Goal: Information Seeking & Learning: Learn about a topic

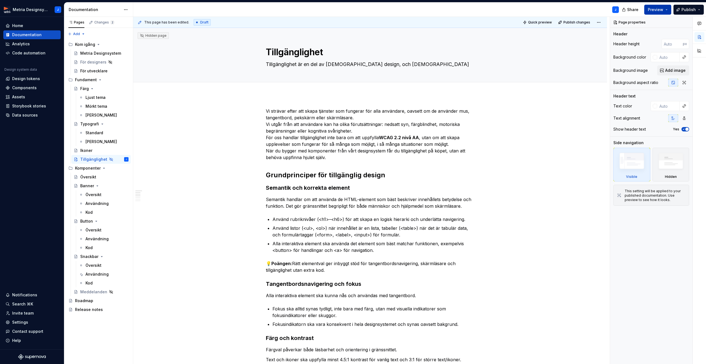
click at [669, 10] on button "Preview" at bounding box center [658, 10] width 27 height 10
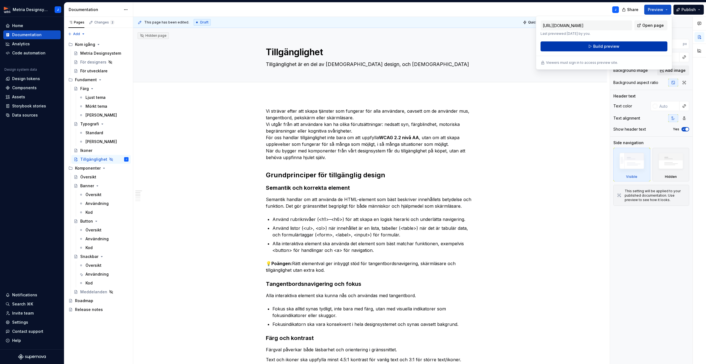
click at [612, 46] on span "Build preview" at bounding box center [607, 47] width 26 height 6
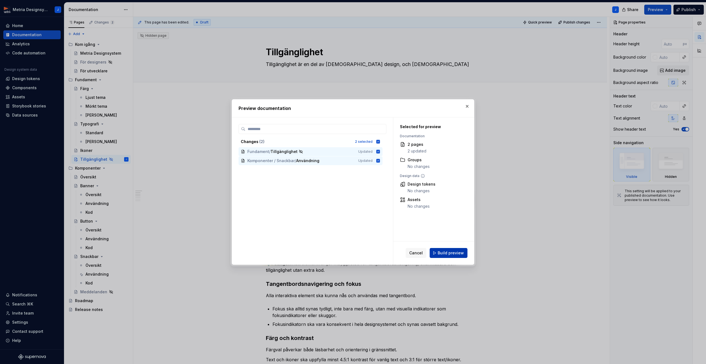
click at [447, 253] on span "Build preview" at bounding box center [451, 253] width 26 height 6
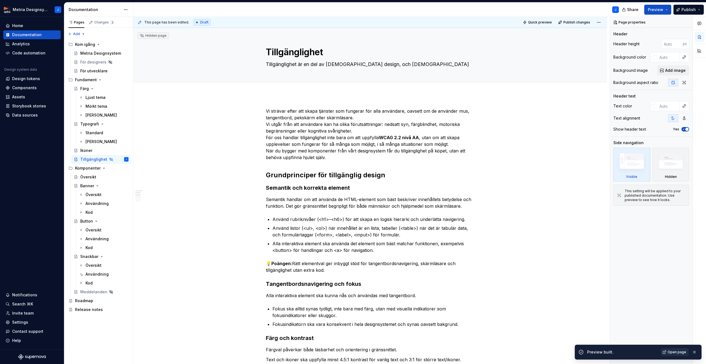
click at [677, 352] on span "Open page" at bounding box center [677, 352] width 18 height 4
type textarea "*"
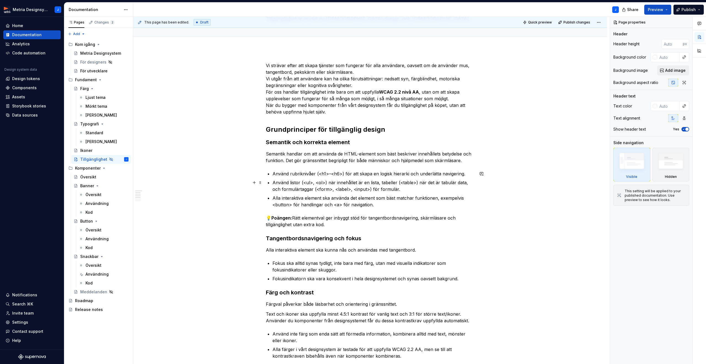
scroll to position [49, 0]
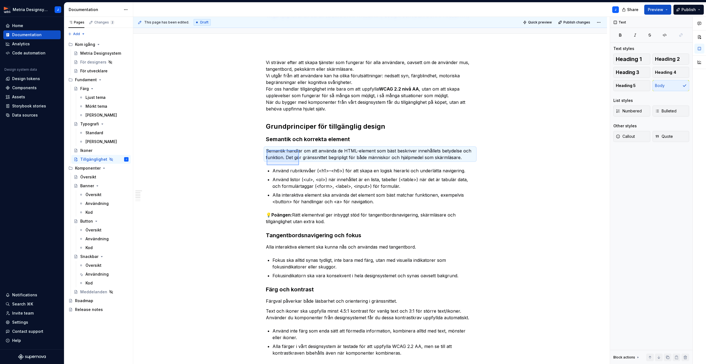
drag, startPoint x: 267, startPoint y: 150, endPoint x: 299, endPoint y: 165, distance: 35.8
click at [299, 165] on div "This page has been edited. Draft Quick preview Publish changes Hidden page Till…" at bounding box center [371, 190] width 477 height 347
click at [329, 152] on p "Semantik handlar om att använda de HTML-element som bäst beskriver innehållets …" at bounding box center [370, 153] width 209 height 13
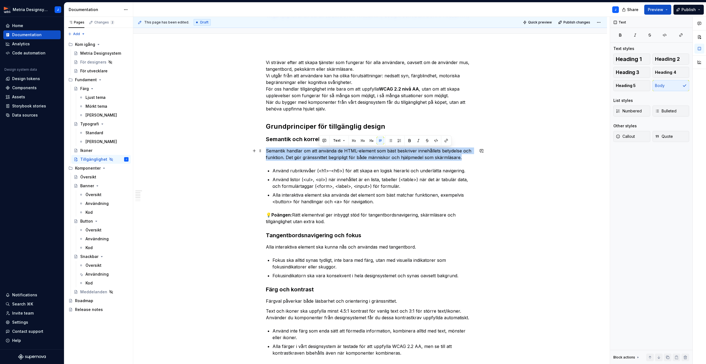
click at [329, 152] on p "Semantik handlar om att använda de HTML-element som bäst beskriver innehållets …" at bounding box center [370, 153] width 209 height 13
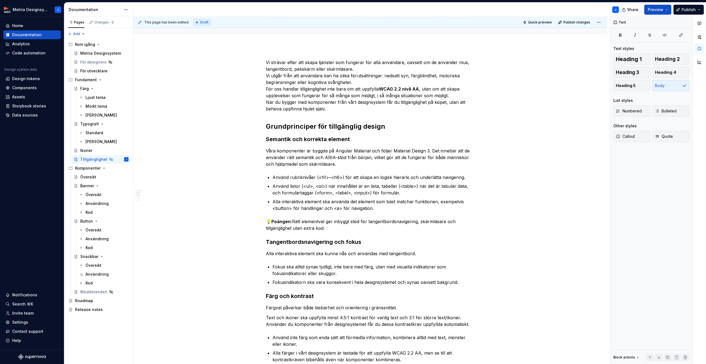
click at [300, 177] on p "Använd rubriknivåer (<h1>–<h6>) för att skapa en logisk hierarki och underlätta…" at bounding box center [374, 177] width 202 height 7
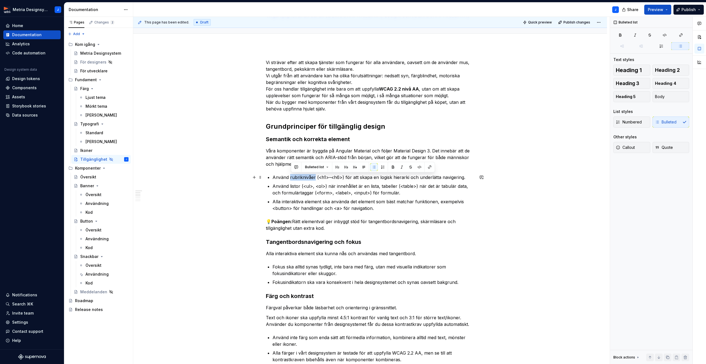
drag, startPoint x: 300, startPoint y: 177, endPoint x: 296, endPoint y: 177, distance: 4.7
click at [300, 177] on p "Använd rubriknivåer (<h1>–<h6>) för att skapa en logisk hierarki och underlätta…" at bounding box center [374, 177] width 202 height 7
drag, startPoint x: 278, startPoint y: 177, endPoint x: 469, endPoint y: 177, distance: 191.5
click at [469, 177] on p "Använd rubriknivåer (<h1>–<h6>) för att skapa en logisk hierarki och underlätta…" at bounding box center [374, 177] width 202 height 7
paste div
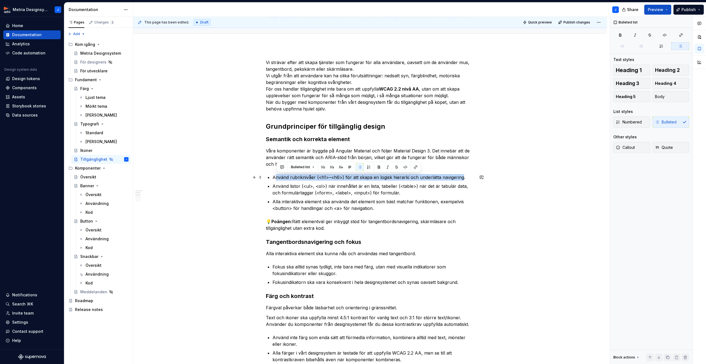
drag, startPoint x: 278, startPoint y: 177, endPoint x: 462, endPoint y: 175, distance: 184.3
click at [462, 175] on p "Använd rubriknivåer (<h1>–<h6>) för att skapa en logisk hierarki och underlätta…" at bounding box center [374, 177] width 202 height 7
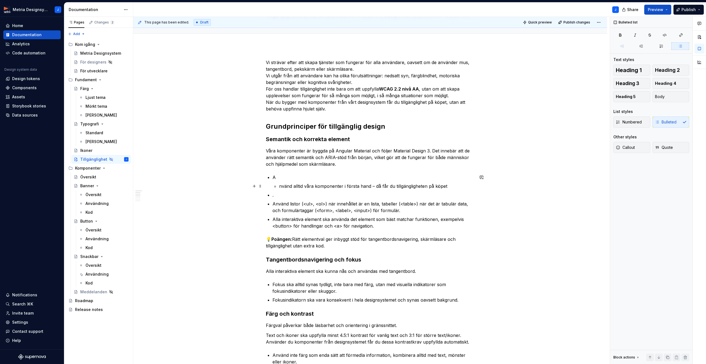
click at [281, 185] on p "nvänd alltid våra komponenter i första hand – då får du tillgängligheten på köp…" at bounding box center [376, 186] width 195 height 7
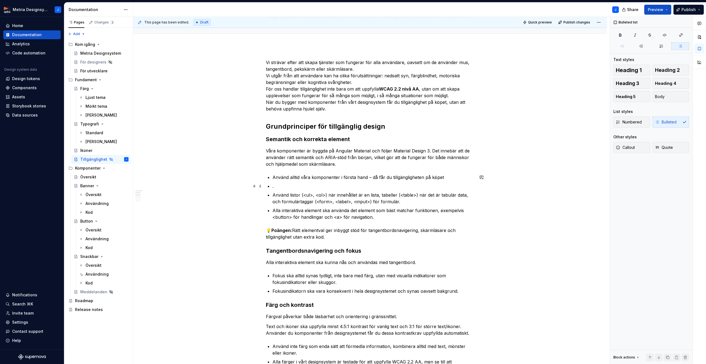
click at [286, 184] on p "." at bounding box center [374, 186] width 202 height 7
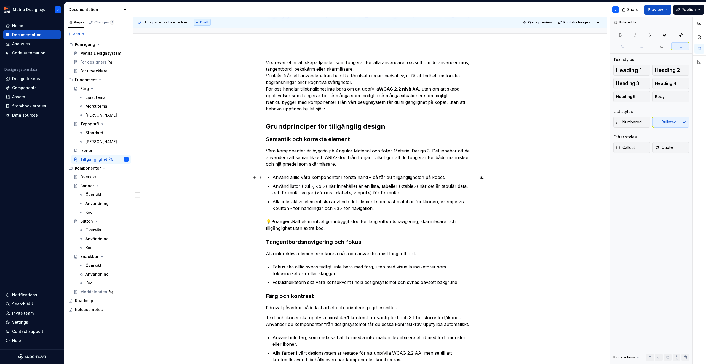
click at [373, 179] on p "Använd alltid våra komponenter i första hand – då får du tillgängligheten på kö…" at bounding box center [374, 177] width 202 height 7
click at [337, 272] on p "Fokus ska alltid synas tydligt, inte bara med färg, utan med visuella indikator…" at bounding box center [374, 269] width 202 height 13
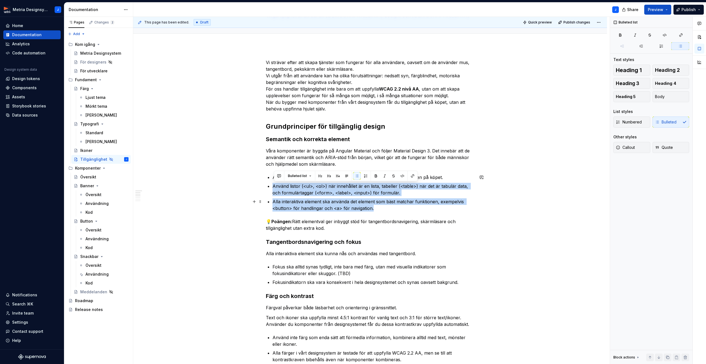
drag, startPoint x: 274, startPoint y: 186, endPoint x: 381, endPoint y: 206, distance: 109.5
click at [381, 206] on ul "Använd alltid våra komponenter i första hand, då får du tillgängligheten på köp…" at bounding box center [374, 193] width 202 height 38
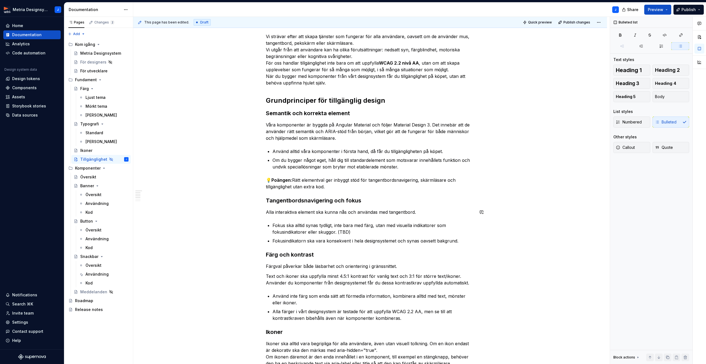
scroll to position [75, 0]
click at [343, 126] on p "Våra komponenter är byggda på Angular Material och följer Material Design 3. De…" at bounding box center [370, 131] width 209 height 20
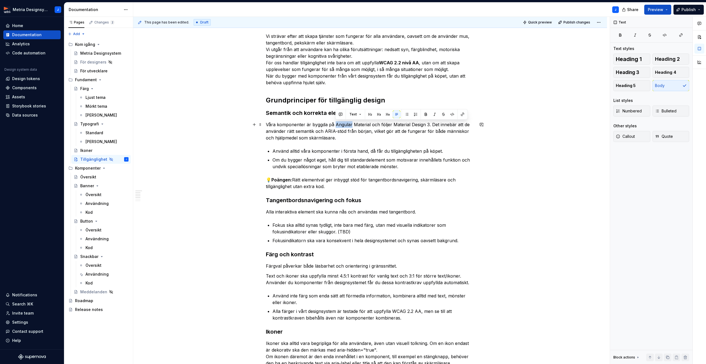
click at [343, 126] on p "Våra komponenter är byggda på Angular Material och följer Material Design 3. De…" at bounding box center [370, 131] width 209 height 20
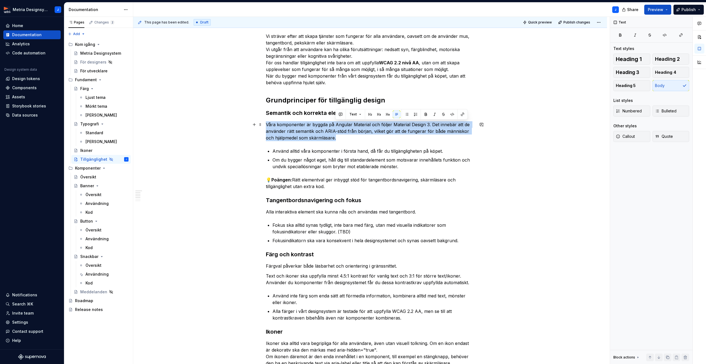
click at [343, 126] on p "Våra komponenter är byggda på Angular Material och följer Material Design 3. De…" at bounding box center [370, 131] width 209 height 20
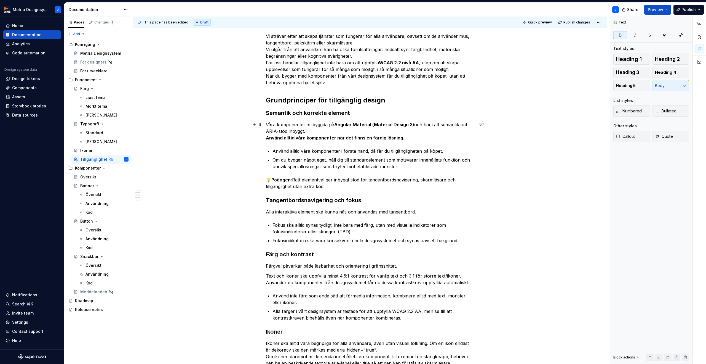
click at [332, 137] on strong "Använd alltid våra komponenter när det finns en färdig lösning." at bounding box center [335, 138] width 139 height 6
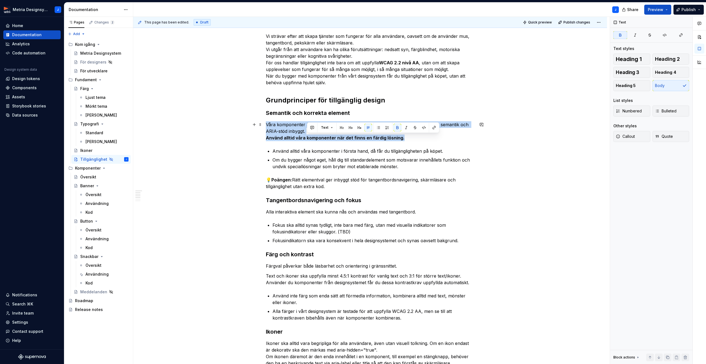
click at [332, 137] on strong "Använd alltid våra komponenter när det finns en färdig lösning." at bounding box center [335, 138] width 139 height 6
click at [355, 114] on button "button" at bounding box center [358, 114] width 8 height 8
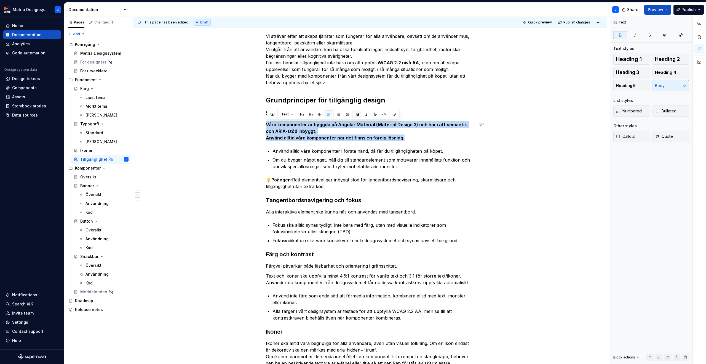
click at [355, 114] on button "button" at bounding box center [358, 114] width 8 height 8
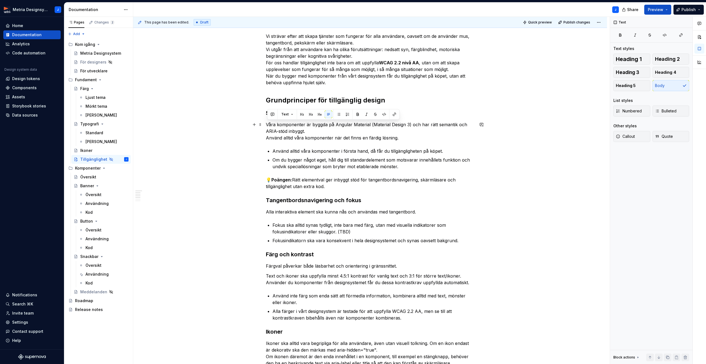
click at [398, 132] on p "Våra komponenter är byggda på Angular Material (Material Design 3) och har rätt…" at bounding box center [370, 131] width 209 height 20
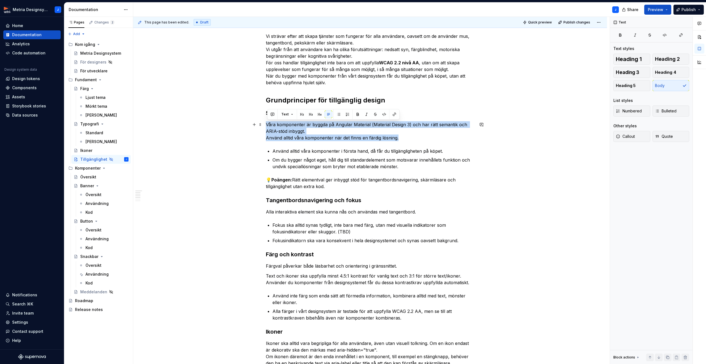
drag, startPoint x: 268, startPoint y: 124, endPoint x: 403, endPoint y: 138, distance: 135.4
click at [403, 138] on p "Våra komponenter är byggda på Angular Material (Material Design 3) och har rätt…" at bounding box center [370, 131] width 209 height 20
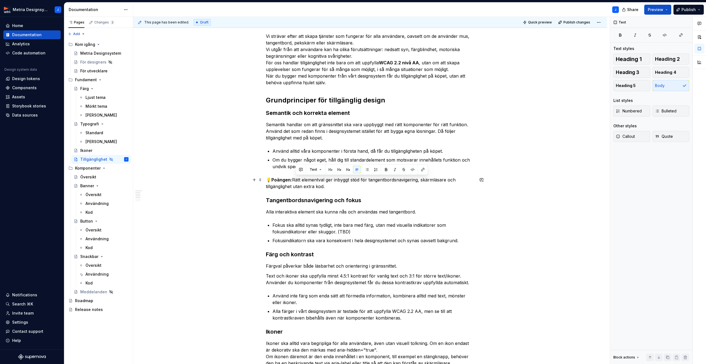
drag, startPoint x: 296, startPoint y: 180, endPoint x: 326, endPoint y: 185, distance: 31.4
click at [326, 185] on p "💡 Poängen: Rätt elementval ger inbyggt stöd för tangentbordsnavigering, skärmlä…" at bounding box center [370, 182] width 209 height 13
click at [464, 179] on p "💡 Poängen: Rätt komponent på rätt plats ger ett begripligt och användbart gräns…" at bounding box center [370, 182] width 209 height 13
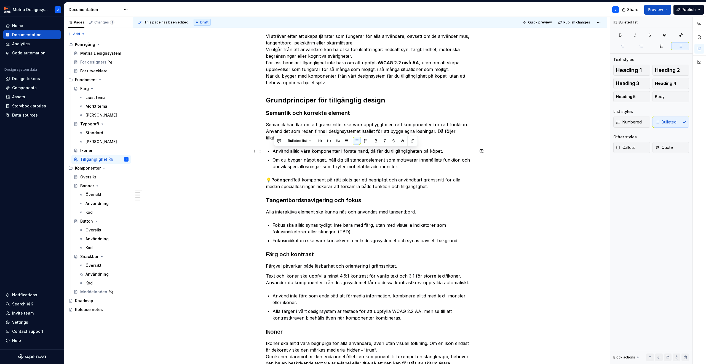
drag, startPoint x: 400, startPoint y: 166, endPoint x: 264, endPoint y: 151, distance: 137.1
click at [266, 151] on div "Vi strävar efter att skapa tjänster som fungerar för alla användare, oavsett om…" at bounding box center [370, 272] width 209 height 478
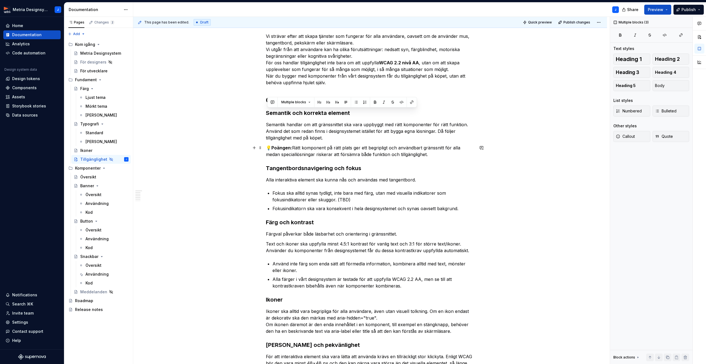
drag, startPoint x: 269, startPoint y: 113, endPoint x: 433, endPoint y: 153, distance: 168.9
click at [433, 153] on div "Vi strävar efter att skapa tjänster som fungerar för alla användare, oavsett om…" at bounding box center [370, 252] width 209 height 439
copy div "Semantik och korrekta element Semantik handlar om att gränssnittet ska vara upp…"
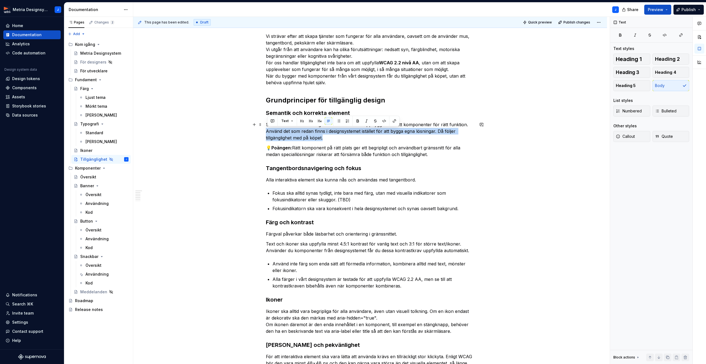
drag, startPoint x: 268, startPoint y: 131, endPoint x: 334, endPoint y: 137, distance: 66.5
click at [334, 137] on p "Semantik handlar om att gränssnittet ska vara uppbyggt med rätt komponenter för…" at bounding box center [370, 131] width 209 height 20
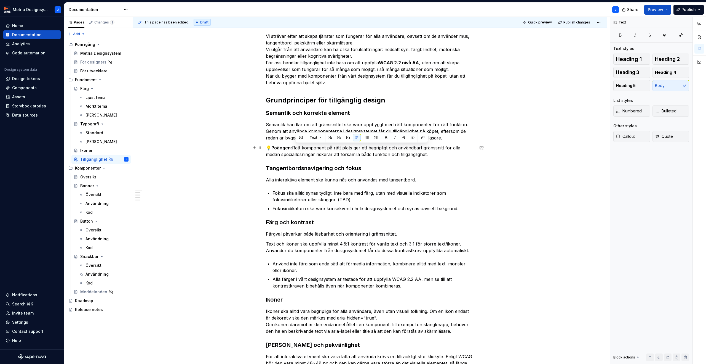
drag, startPoint x: 296, startPoint y: 147, endPoint x: 433, endPoint y: 153, distance: 138.1
click at [434, 153] on p "💡 Poängen: Rätt komponent på rätt plats ger ett begripligt och användbart gräns…" at bounding box center [370, 150] width 209 height 13
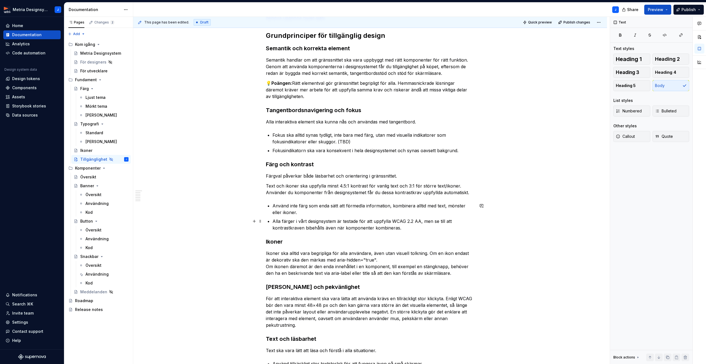
scroll to position [0, 0]
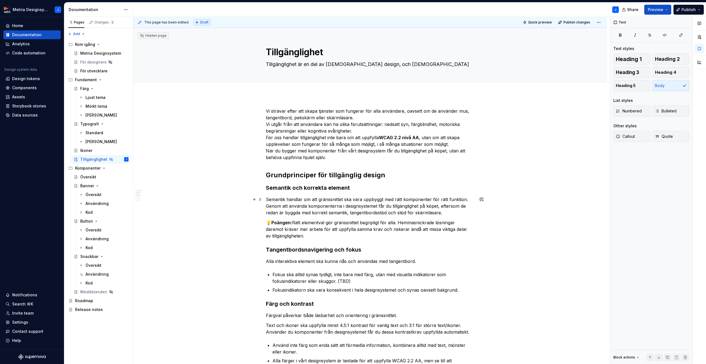
drag, startPoint x: 269, startPoint y: 50, endPoint x: 233, endPoint y: 191, distance: 145.0
click at [227, 203] on div "Hidden page Tillgänglighet Tillgänglighet är en del av god design, och god desi…" at bounding box center [370, 348] width 474 height 641
drag, startPoint x: 268, startPoint y: 65, endPoint x: 303, endPoint y: 197, distance: 136.5
click at [304, 199] on div "Hidden page Tillgänglighet Tillgänglighet är en del av god design, och god desi…" at bounding box center [370, 348] width 474 height 641
click at [273, 118] on p "Vi strävar efter att skapa tjänster som fungerar för alla användare, oavsett om…" at bounding box center [370, 134] width 209 height 53
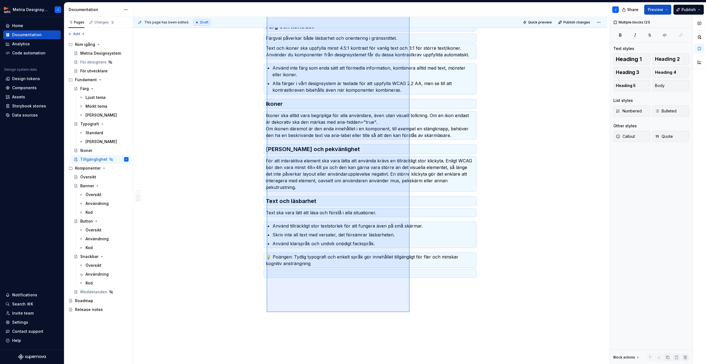
scroll to position [279, 0]
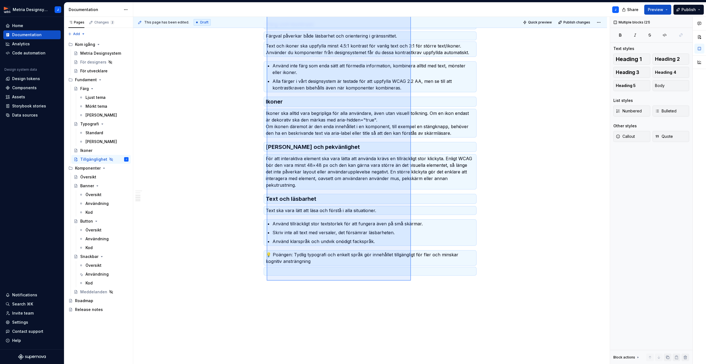
drag, startPoint x: 267, startPoint y: 108, endPoint x: 411, endPoint y: 280, distance: 224.4
click at [411, 280] on div "This page has been edited. Draft Quick preview Publish changes Hidden page Till…" at bounding box center [371, 190] width 477 height 347
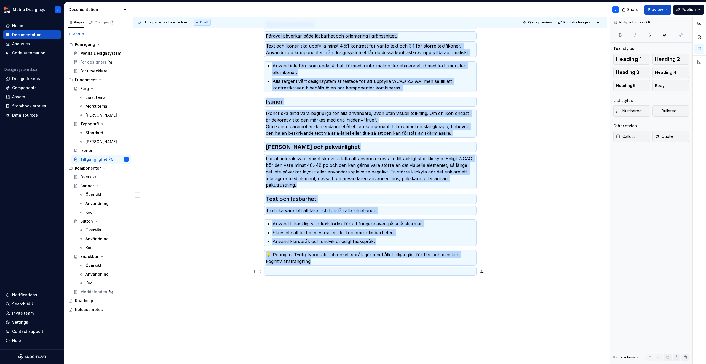
copy div "Lo ipsumdo sitam con adipi elitsedd eiu temporin utl etdo magnaaliq, enimadm ve…"
click at [261, 273] on span at bounding box center [260, 271] width 4 height 8
click at [284, 322] on div "Delete" at bounding box center [288, 320] width 36 height 6
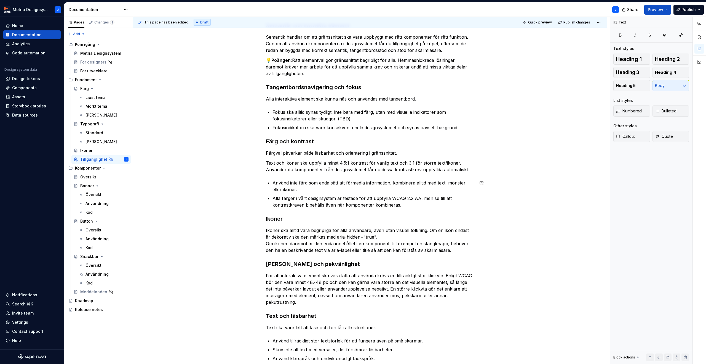
scroll to position [305, 0]
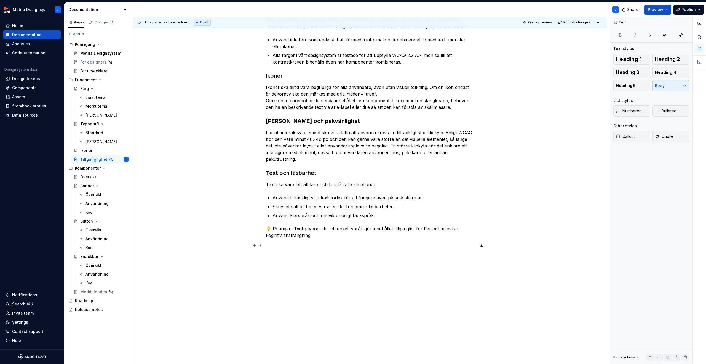
click at [297, 247] on p at bounding box center [370, 245] width 209 height 7
click at [261, 245] on span at bounding box center [260, 245] width 4 height 8
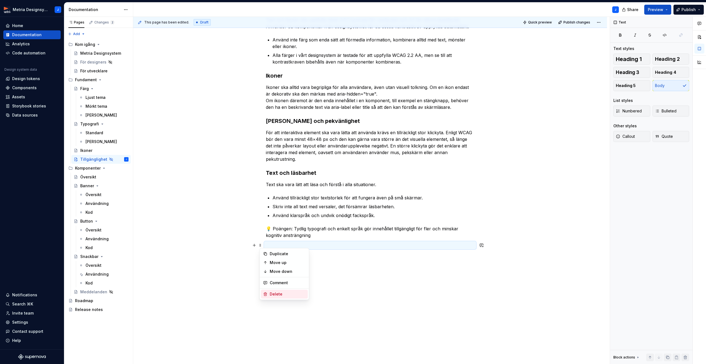
click at [280, 294] on div "Delete" at bounding box center [288, 294] width 36 height 6
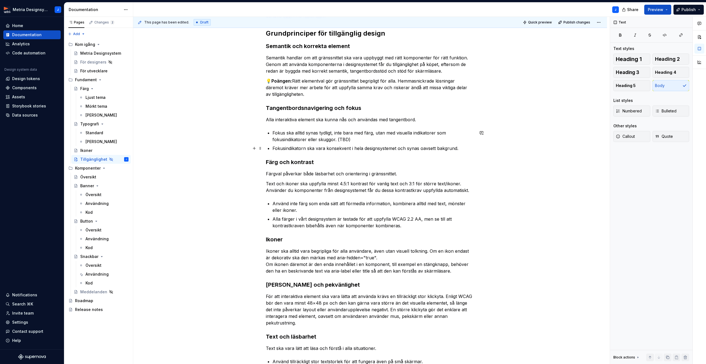
scroll to position [142, 0]
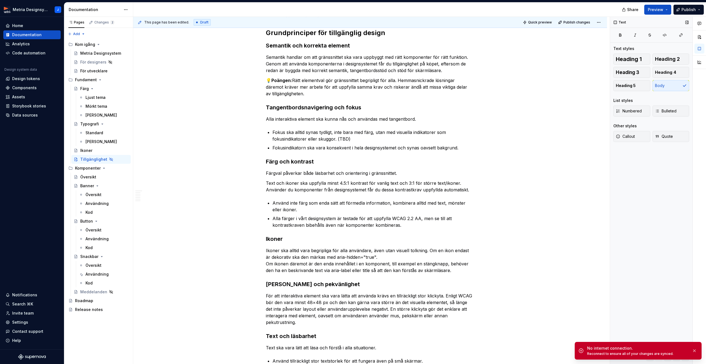
type textarea "*"
